Goal: Transaction & Acquisition: Purchase product/service

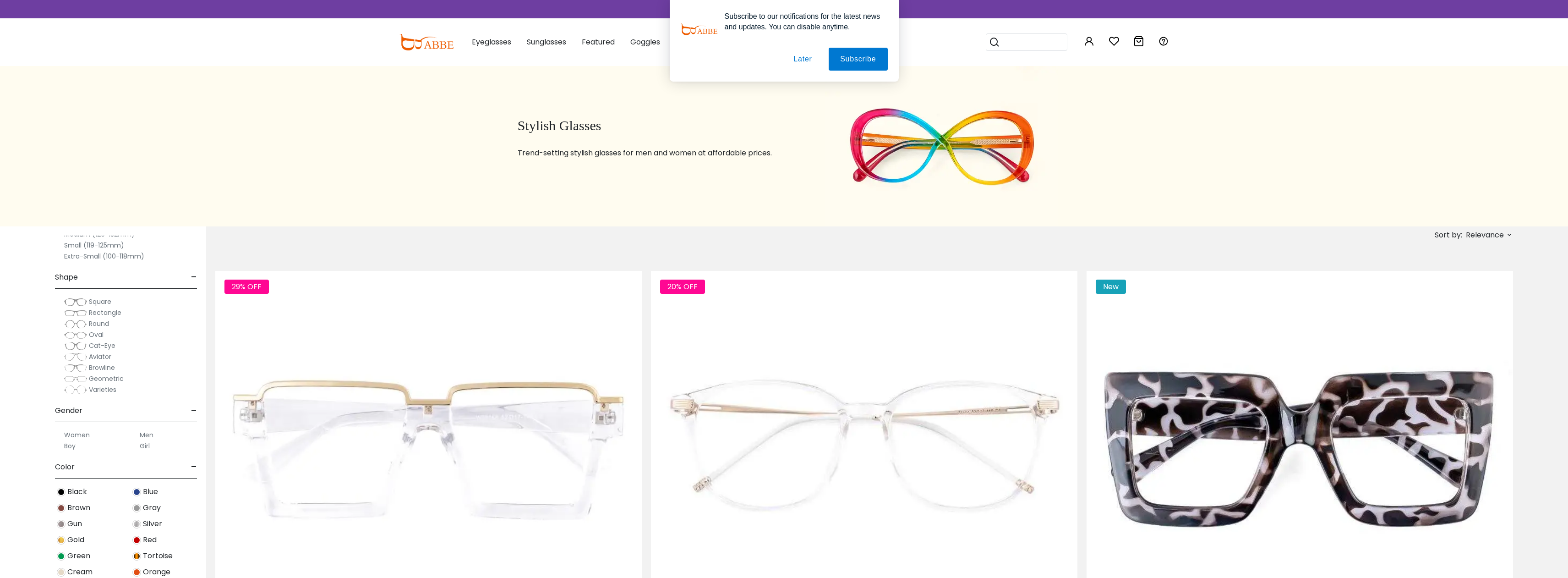
scroll to position [224, 0]
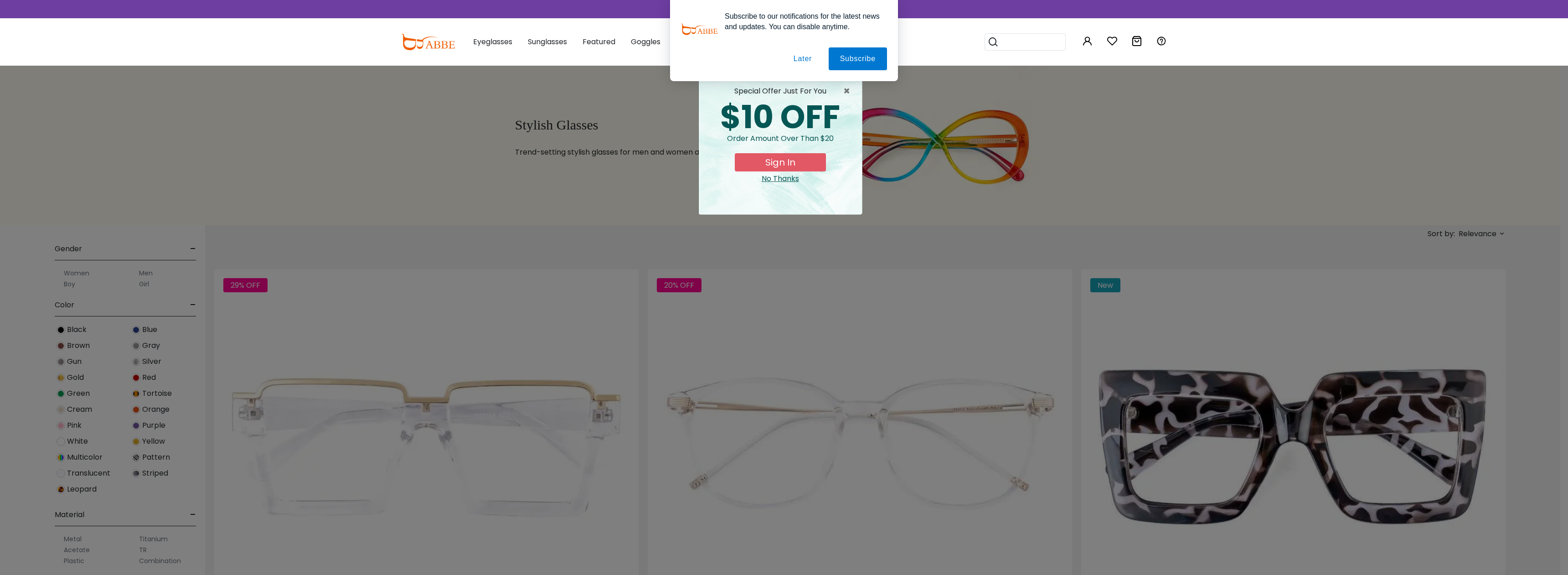
click at [79, 560] on div "× special offer just for you $10 OFF Order amount over than $20 Sign In No Than…" at bounding box center [784, 287] width 1568 height 575
click at [809, 59] on button "Later" at bounding box center [802, 58] width 41 height 23
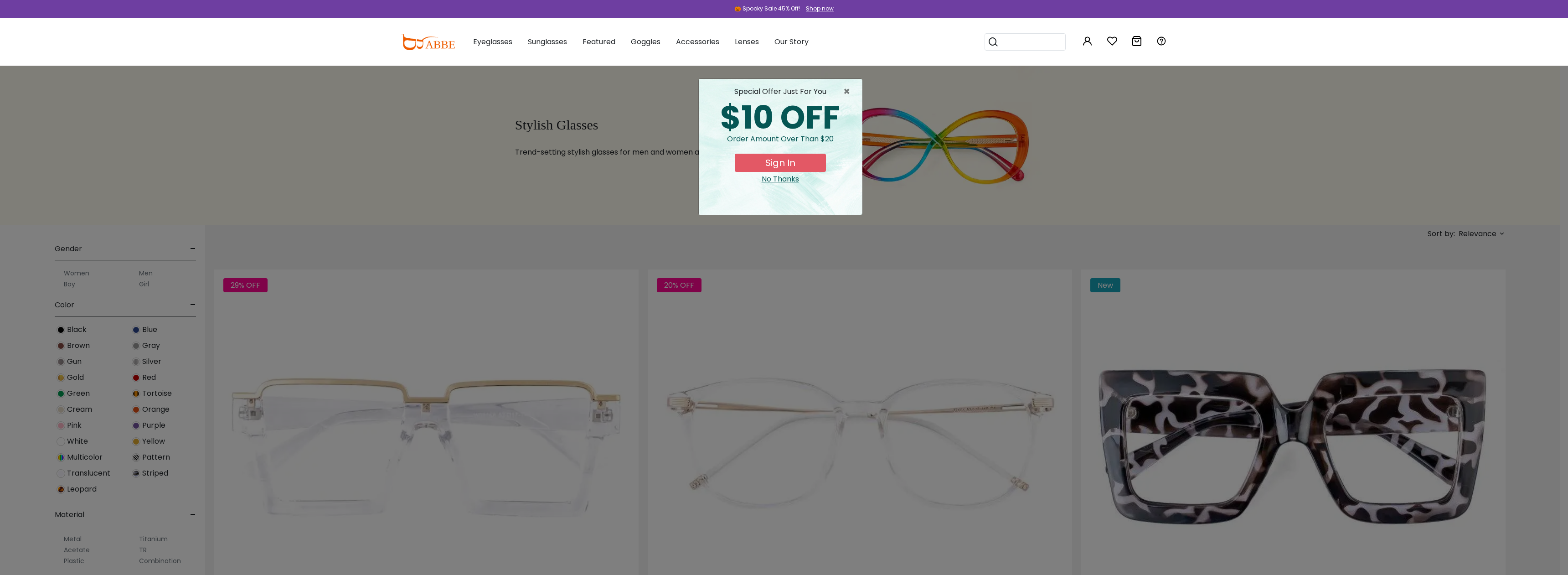
drag, startPoint x: 777, startPoint y: 180, endPoint x: 809, endPoint y: 187, distance: 32.8
click at [777, 180] on div "No Thanks" at bounding box center [781, 179] width 148 height 11
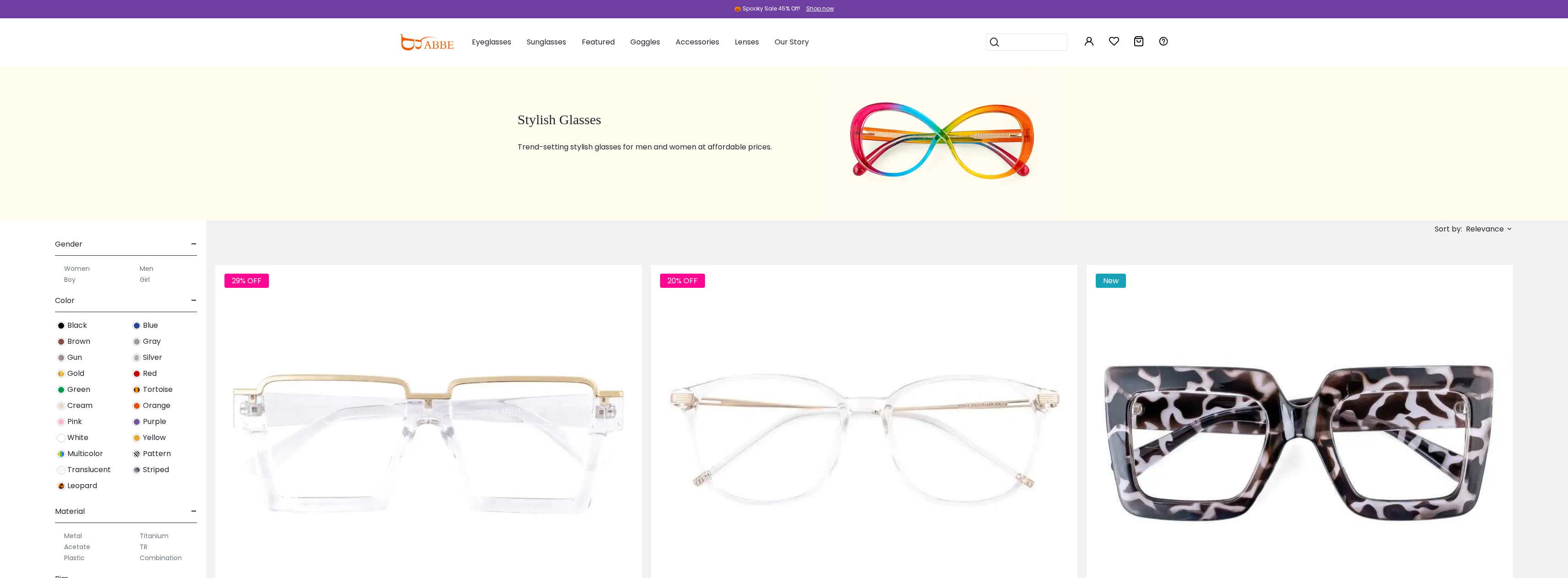
scroll to position [0, 0]
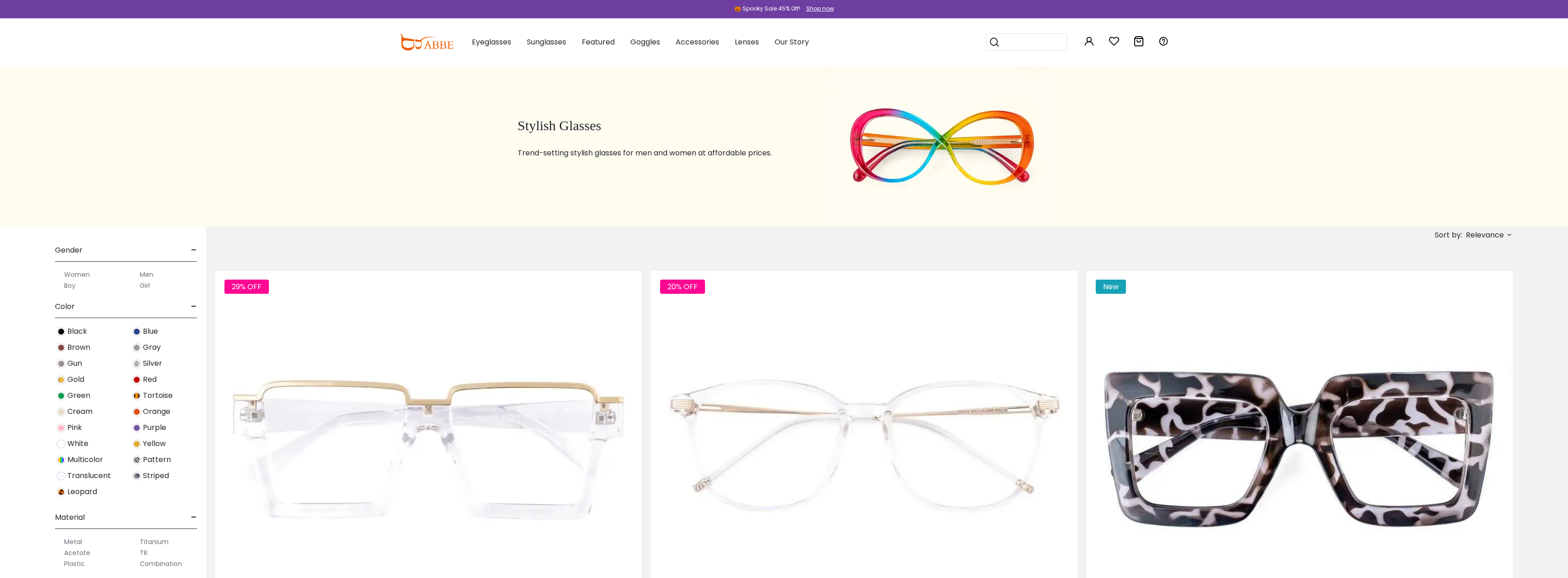
click at [69, 277] on label "Women" at bounding box center [78, 275] width 26 height 11
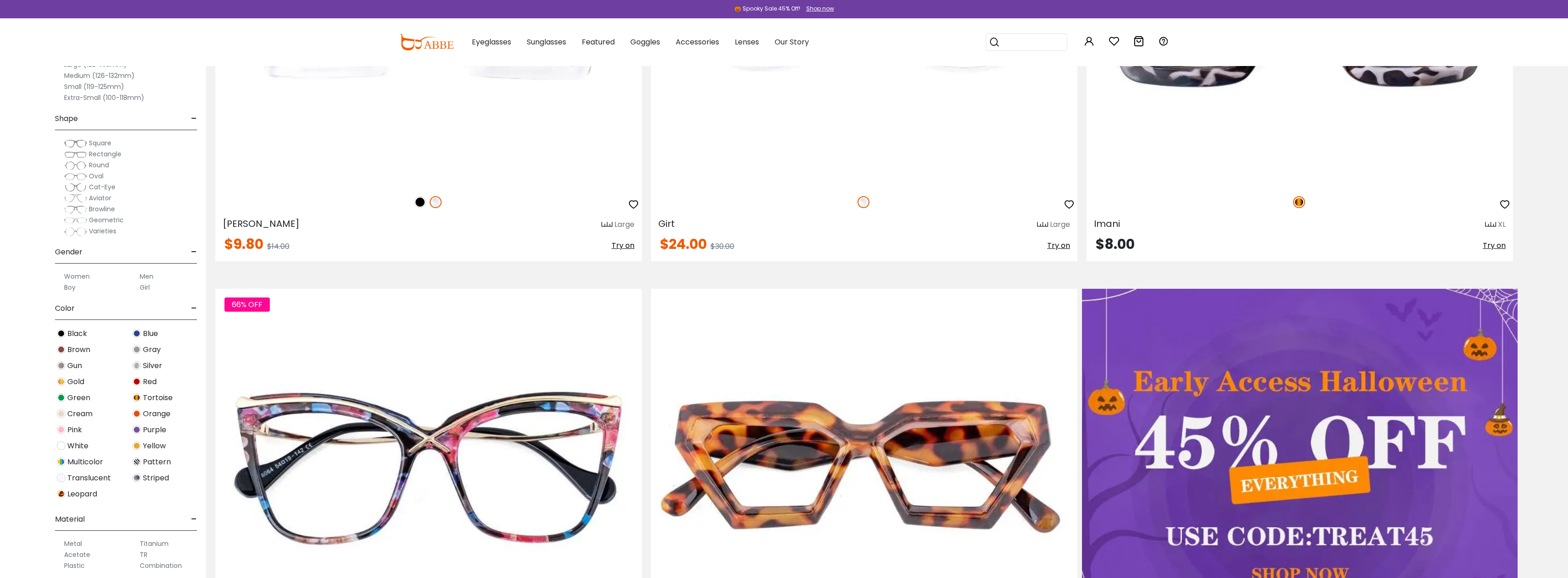
scroll to position [242, 0]
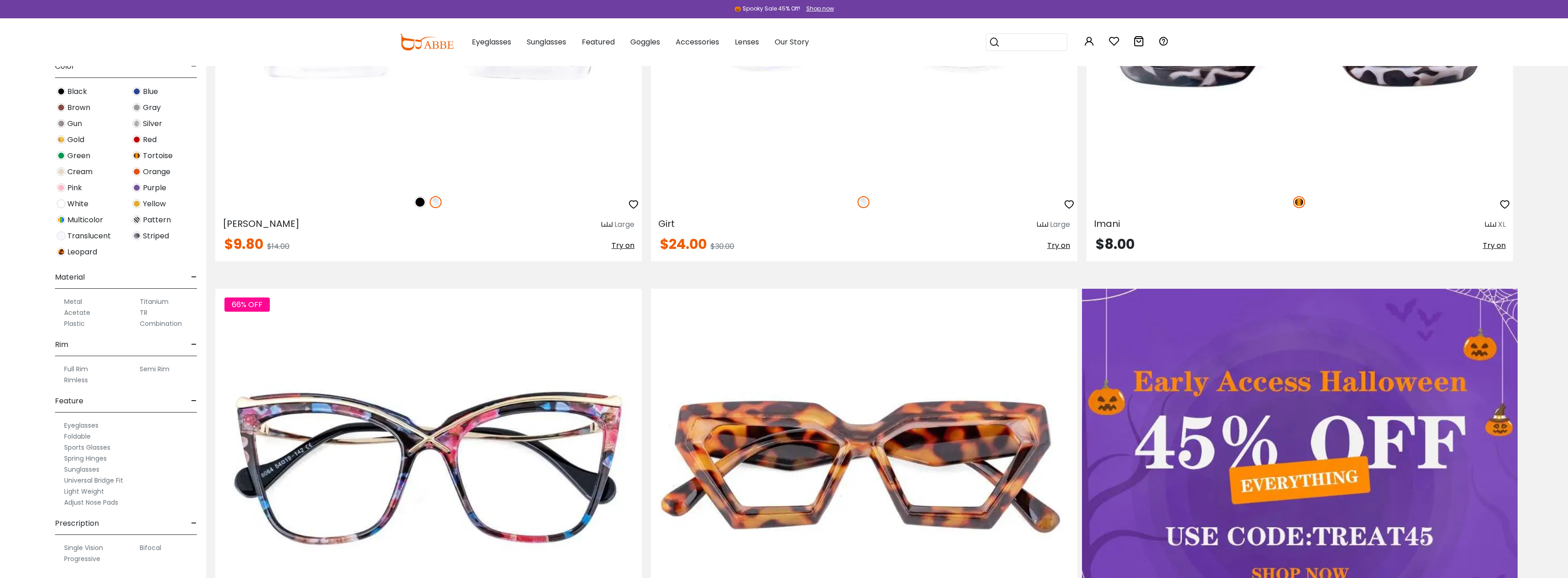
click at [79, 370] on label "Full Rim" at bounding box center [77, 368] width 24 height 11
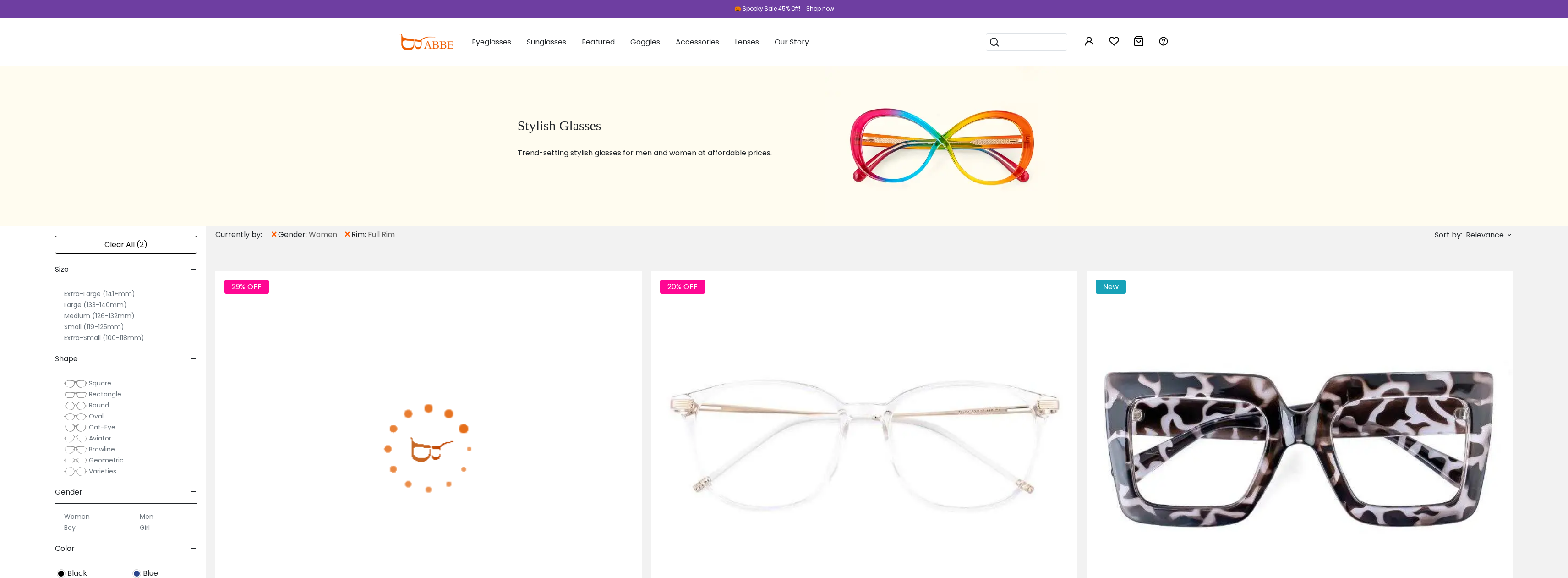
click at [124, 316] on label "Medium (126-132mm)" at bounding box center [99, 315] width 71 height 11
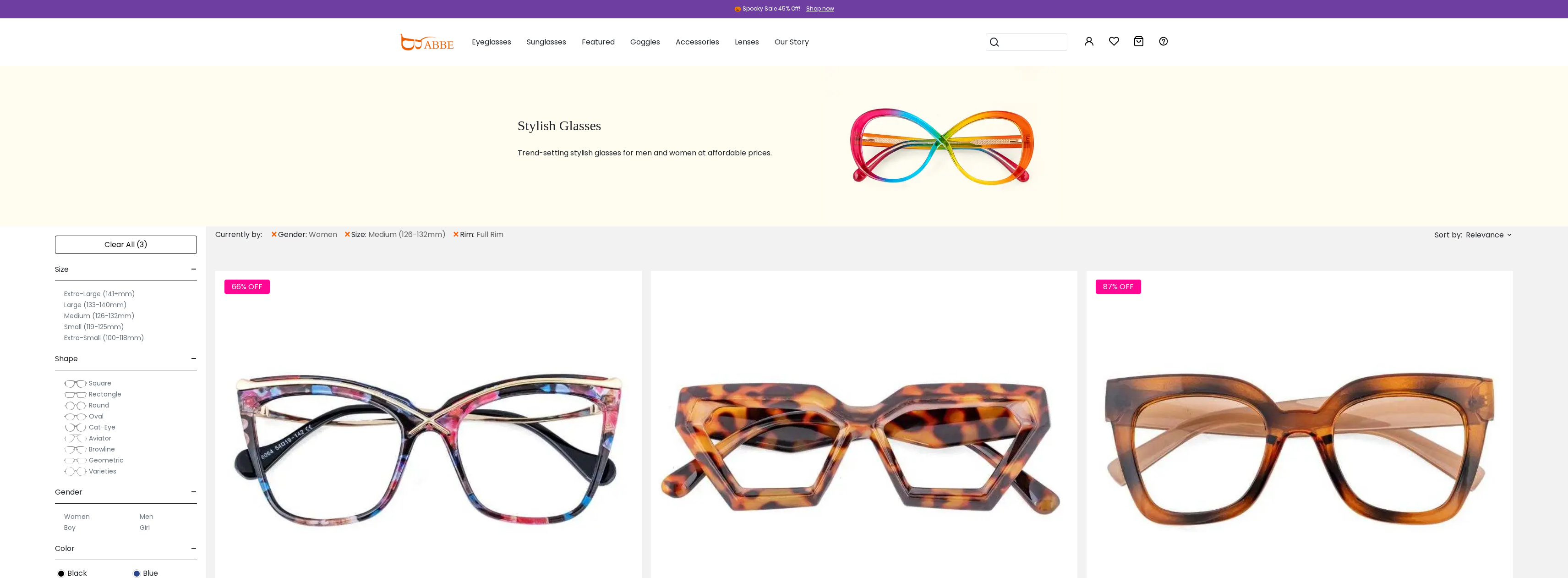
click at [91, 325] on label "Small (119-125mm)" at bounding box center [94, 326] width 60 height 11
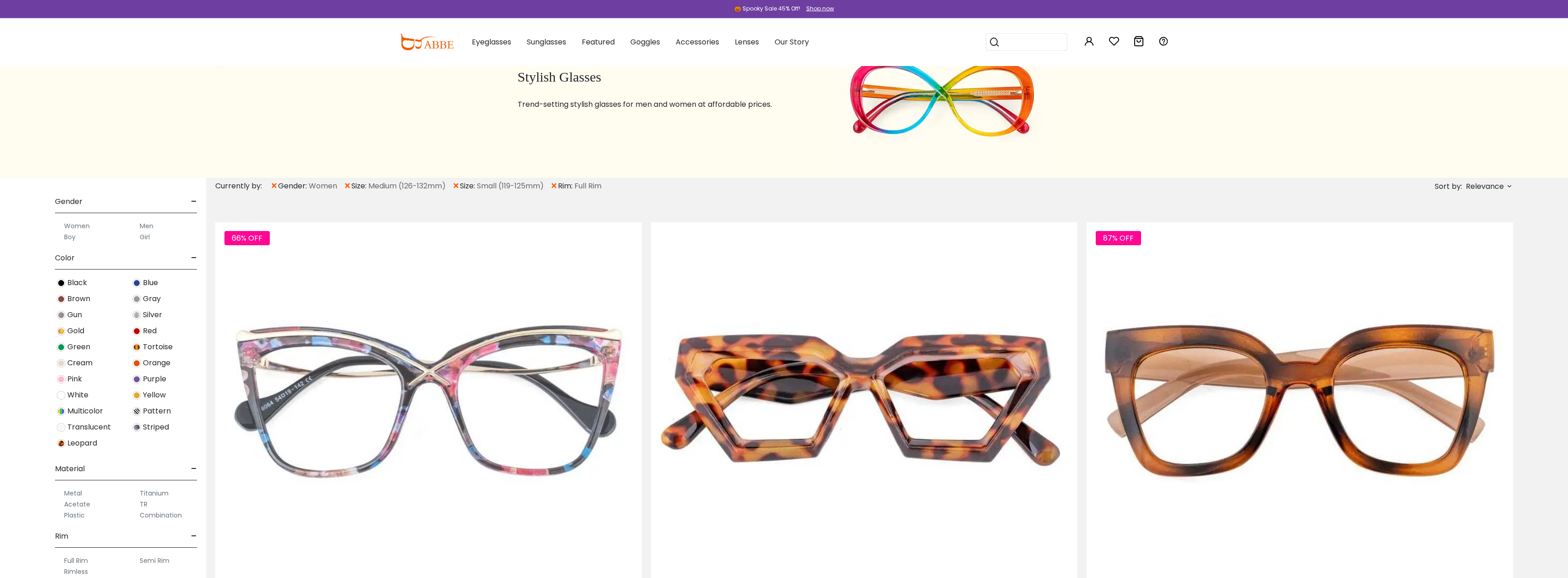
scroll to position [55, 0]
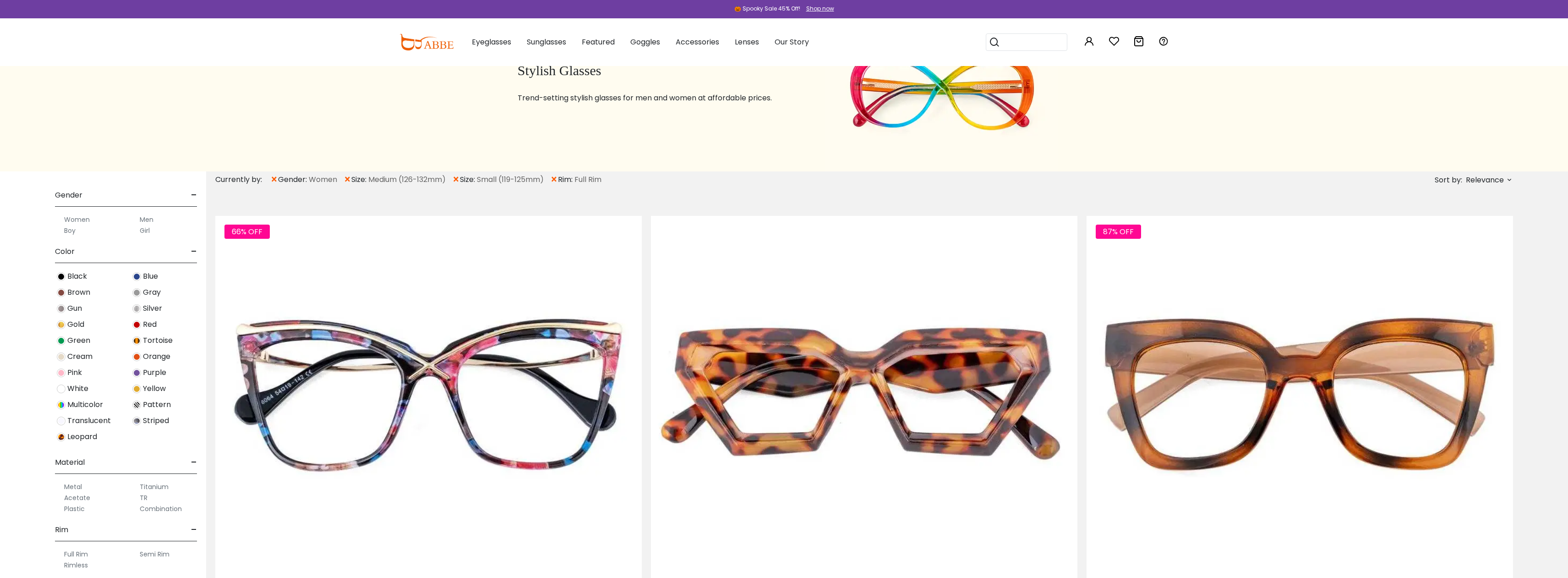
click at [85, 497] on label "Acetate" at bounding box center [78, 497] width 26 height 11
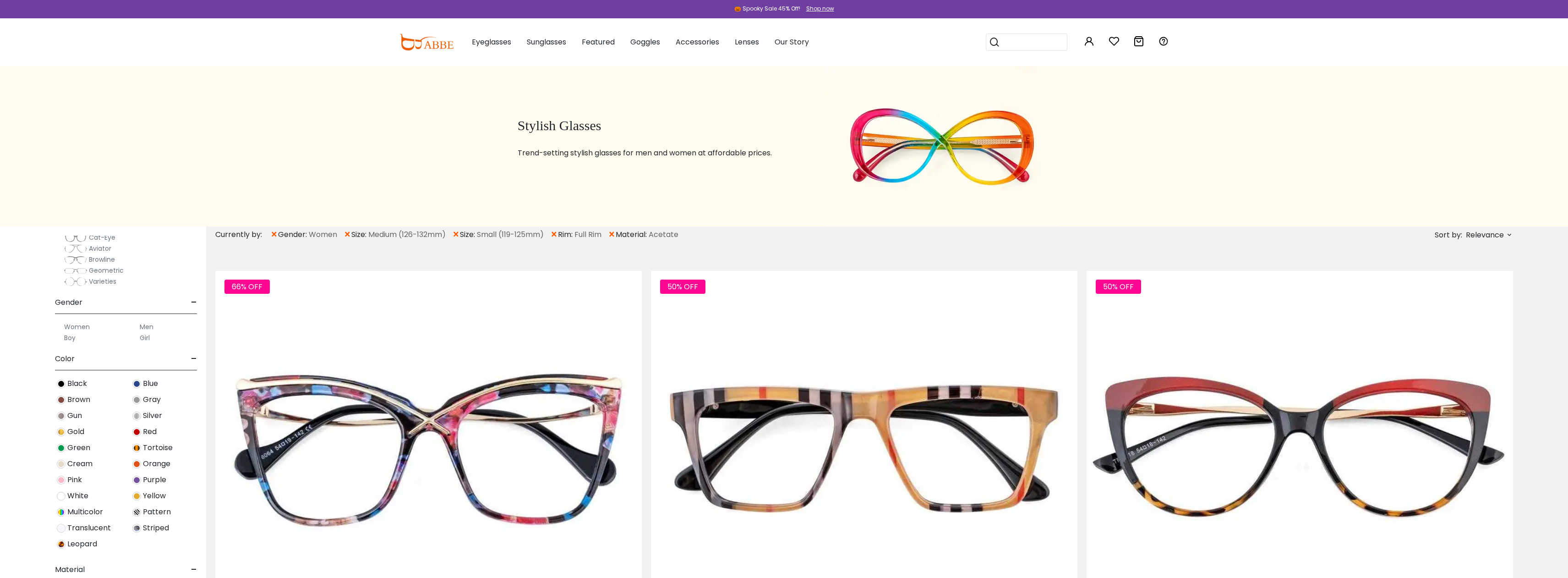
scroll to position [242, 0]
click at [72, 563] on label "Plastic" at bounding box center [75, 563] width 21 height 11
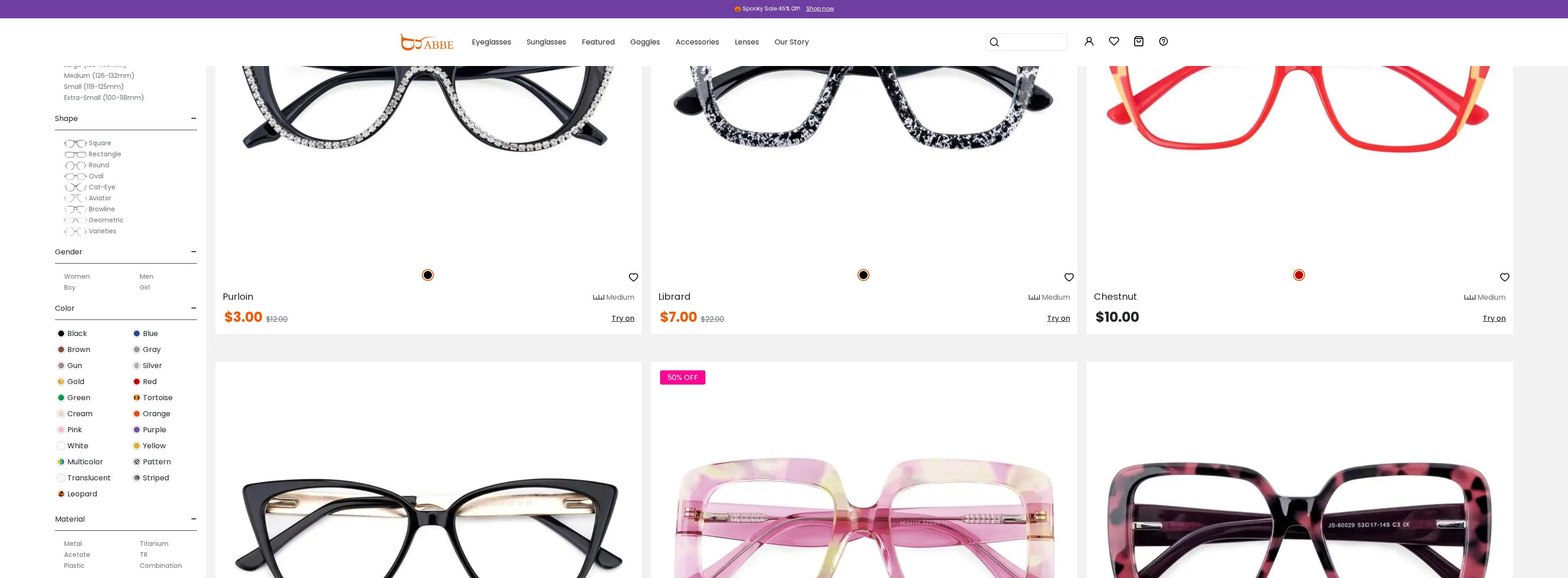
scroll to position [2586, 0]
